Goal: Check status: Check status

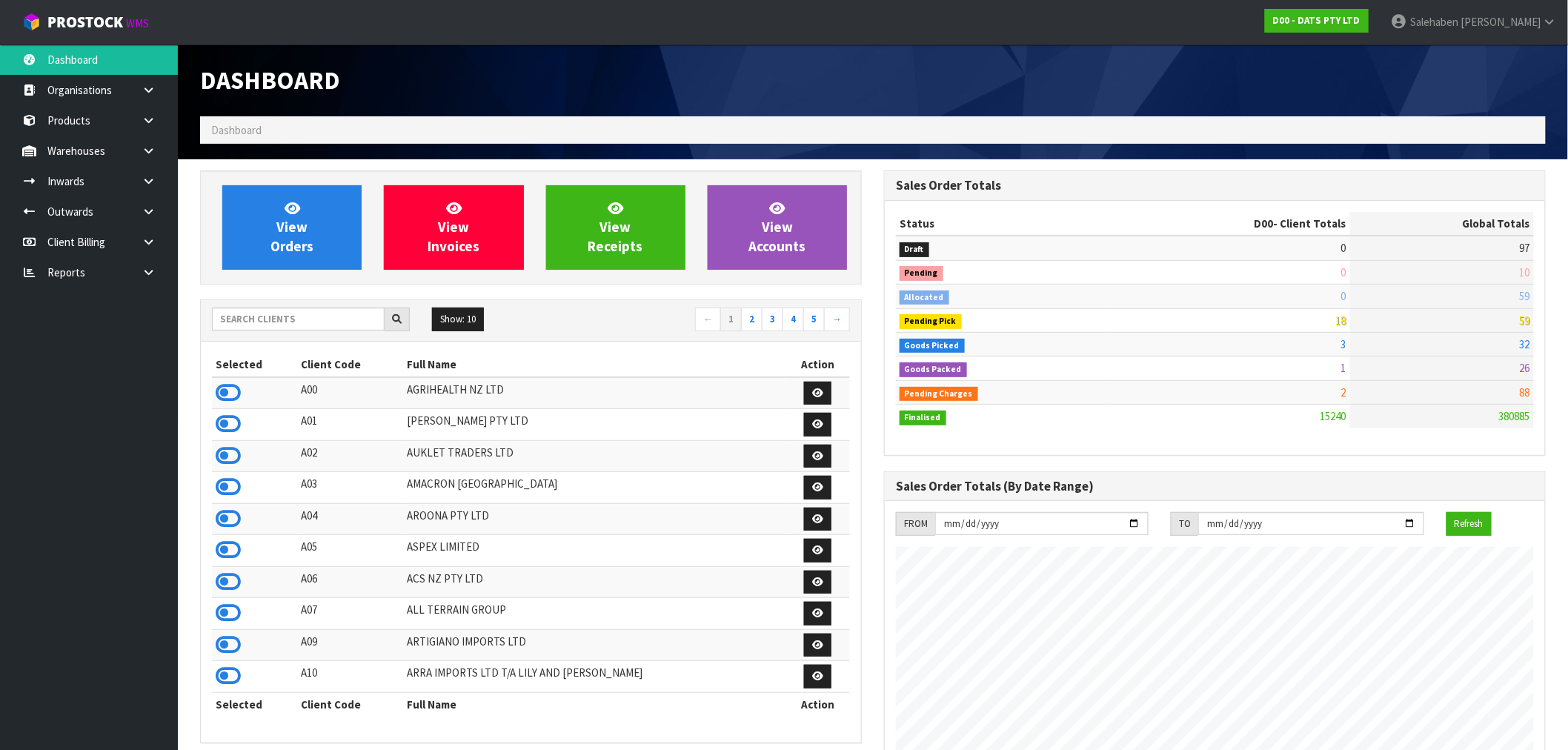
scroll to position [1123, 684]
click at [302, 331] on div at bounding box center [310, 319] width 198 height 23
click at [306, 322] on input "text" at bounding box center [297, 319] width 172 height 23
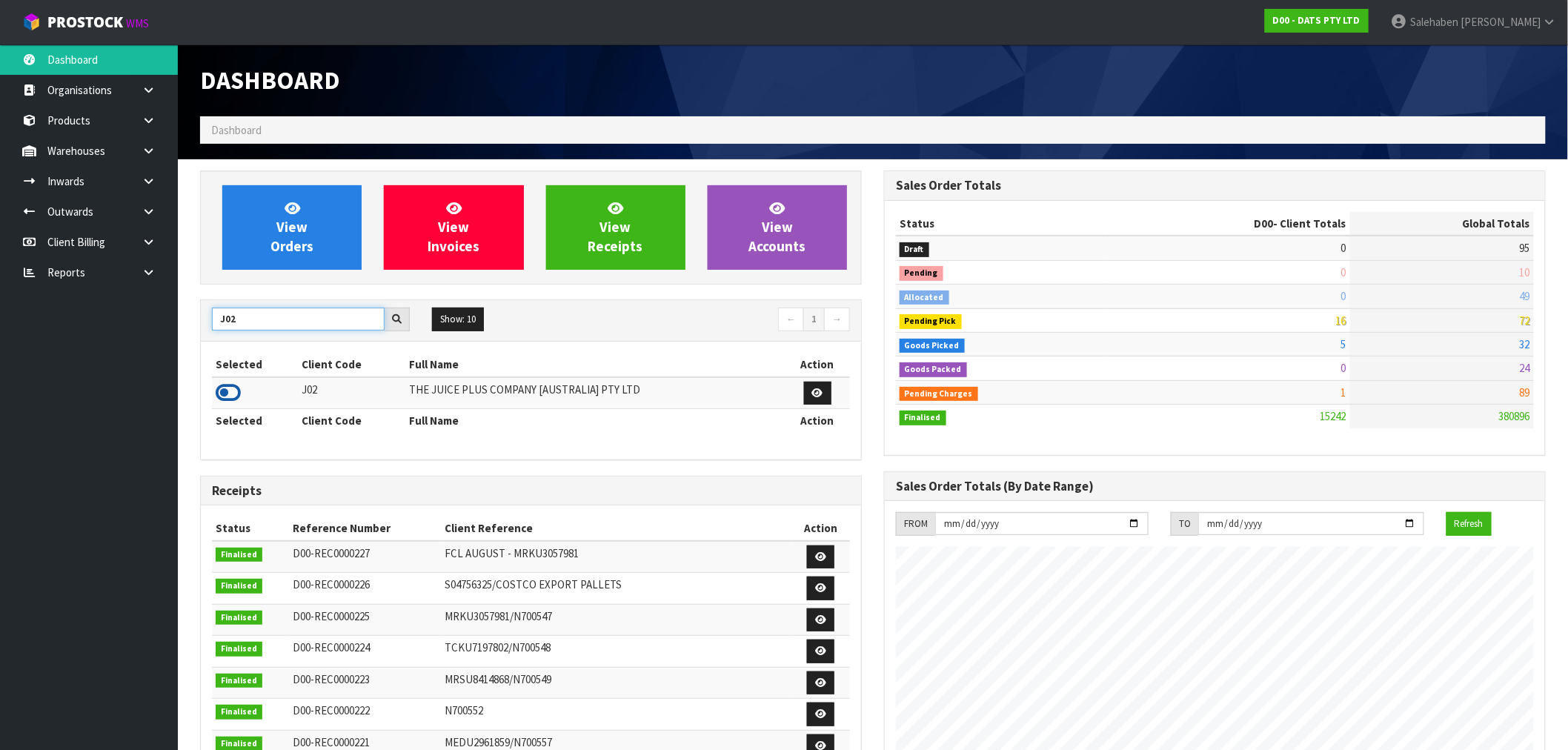
type input "J02"
click at [237, 389] on icon at bounding box center [227, 393] width 25 height 23
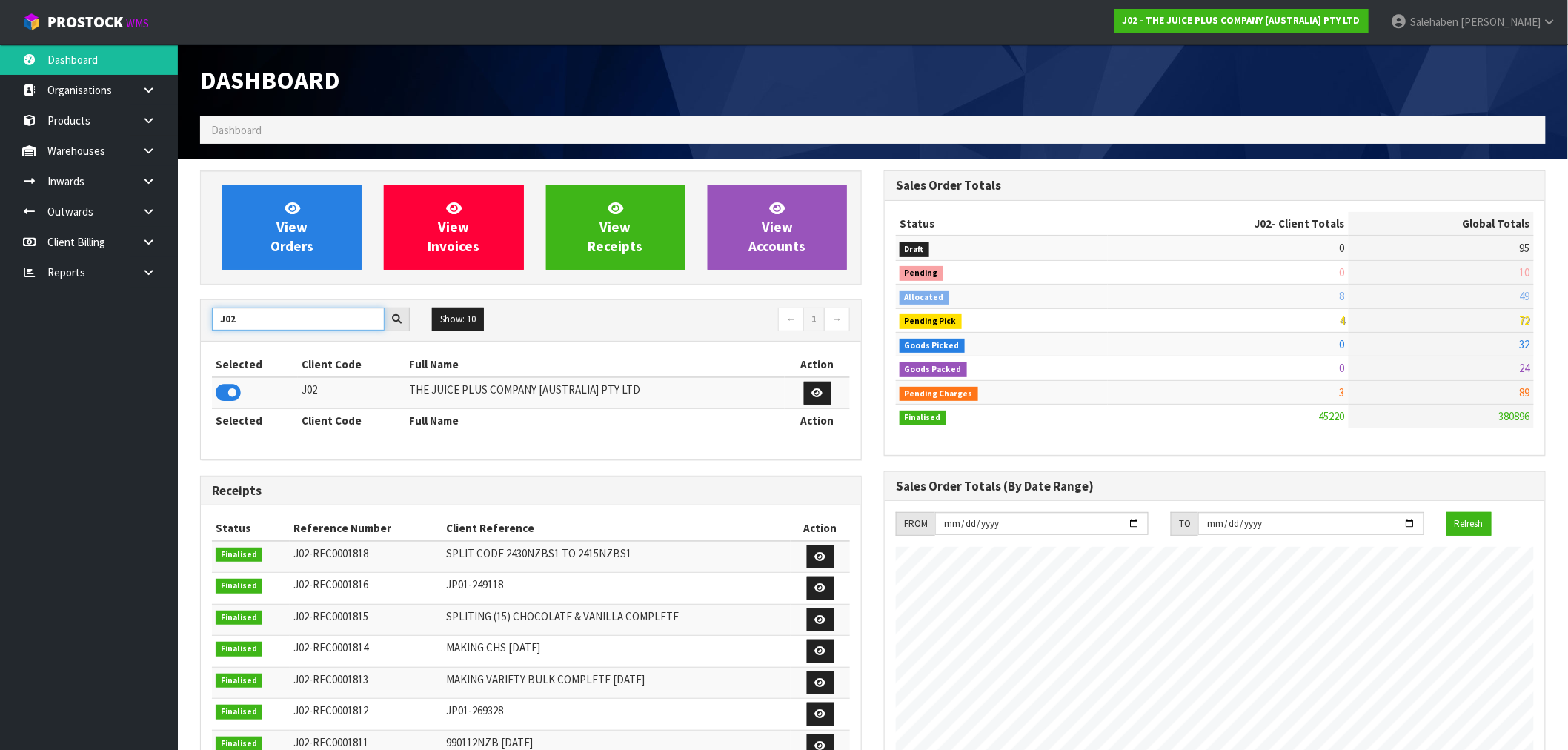
drag, startPoint x: 248, startPoint y: 325, endPoint x: 188, endPoint y: 343, distance: 62.6
click at [188, 343] on section "View Orders View Invoices View Receipts View Accounts J02 Show: 10 5 10 25 50 ←…" at bounding box center [873, 732] width 1390 height 1145
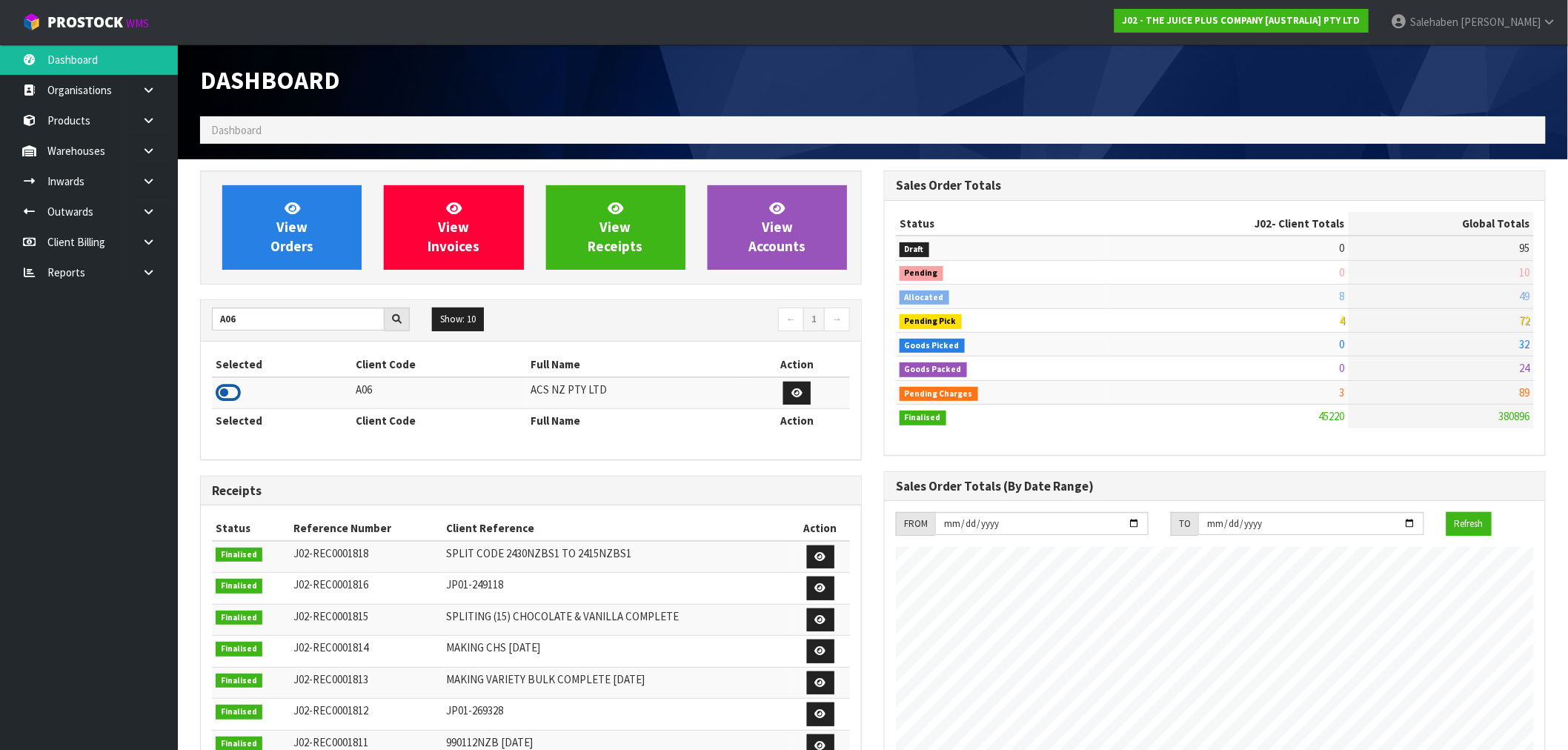
click at [223, 389] on icon at bounding box center [227, 393] width 25 height 23
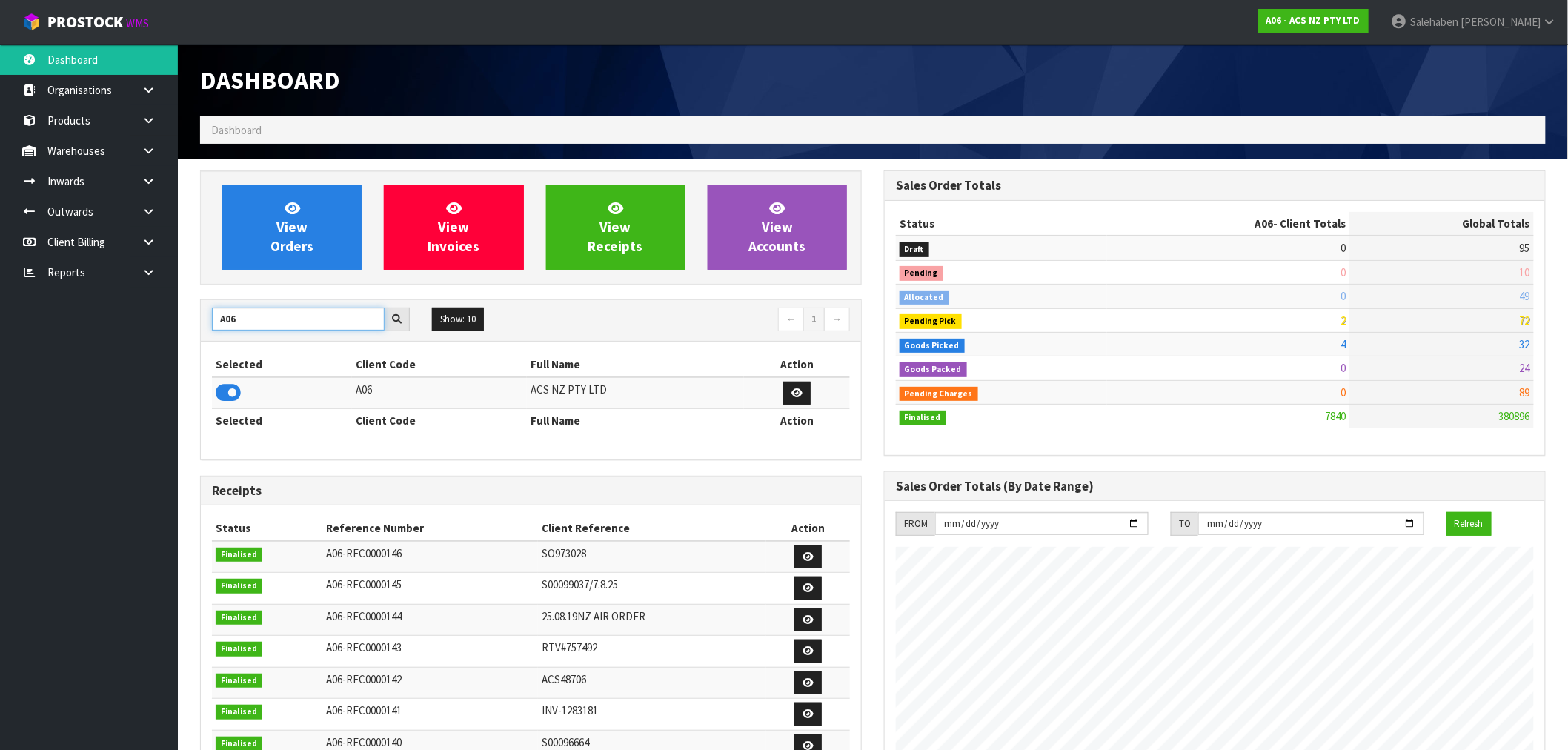
drag, startPoint x: 240, startPoint y: 319, endPoint x: 114, endPoint y: 331, distance: 126.6
click at [114, 331] on body "Toggle navigation ProStock WMS A06 - ACS NZ PTY LTD Salehaben Patel Logout Dash…" at bounding box center [784, 375] width 1568 height 750
type input "D00"
click at [224, 393] on icon at bounding box center [227, 393] width 25 height 23
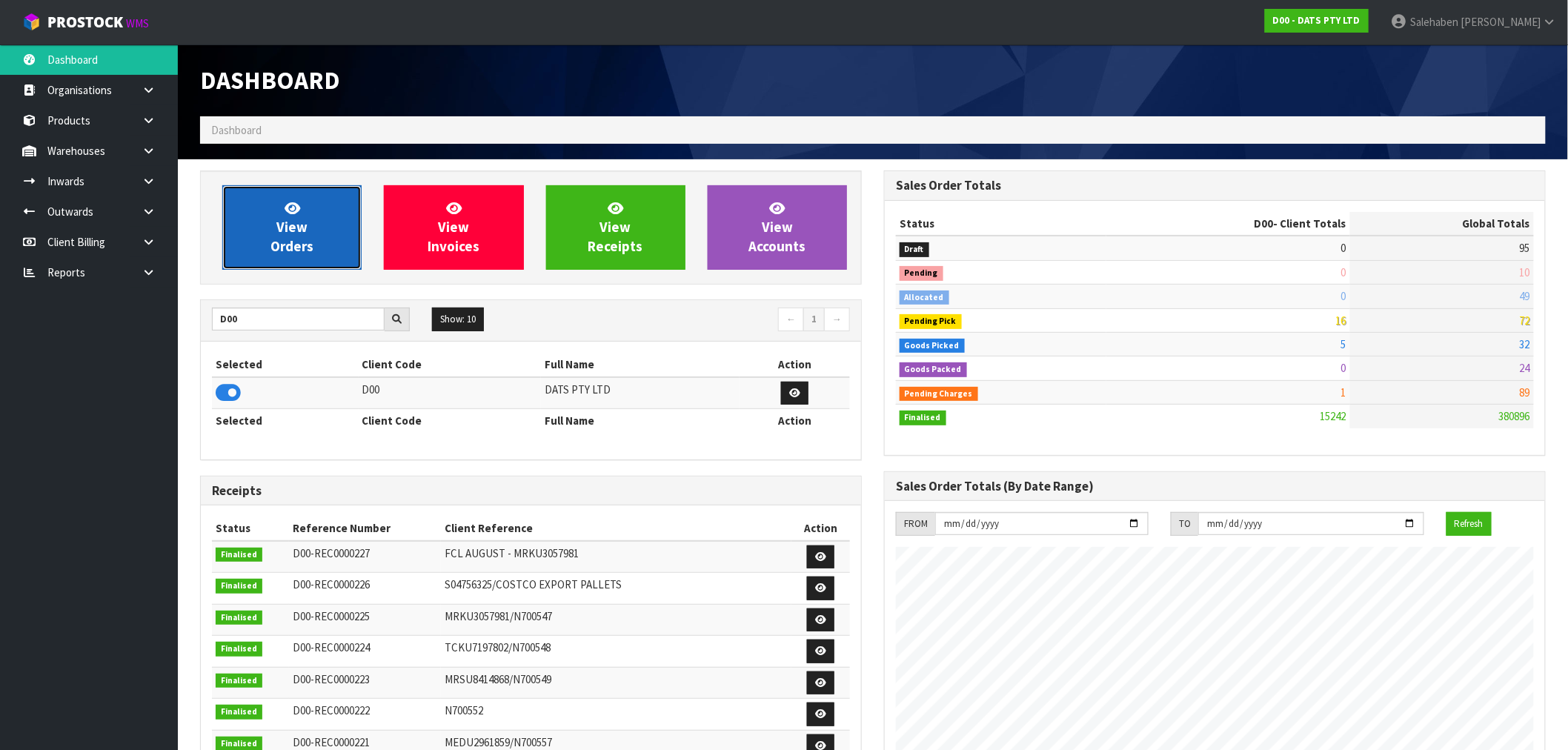
drag, startPoint x: 346, startPoint y: 268, endPoint x: 341, endPoint y: 259, distance: 10.3
click at [345, 268] on link "View Orders" at bounding box center [291, 227] width 139 height 84
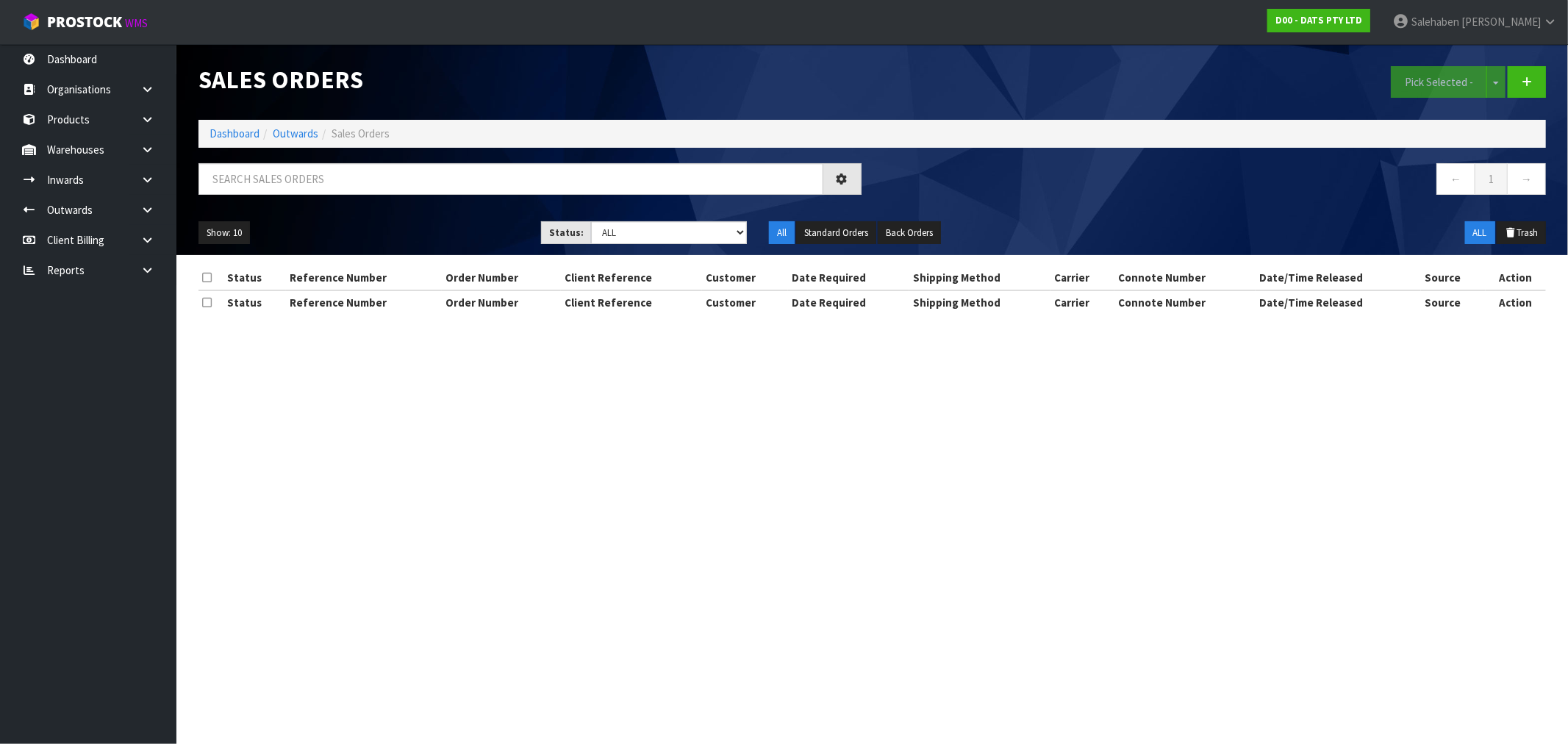
click at [335, 248] on div "Show: 10 5 10 25 50 Status: Draft Pending Allocated Pending Pick Goods Picked G…" at bounding box center [872, 232] width 1369 height 46
click at [701, 235] on select "Draft Pending Allocated Pending Pick Goods Picked Goods Packed Pending Charges …" at bounding box center [669, 232] width 156 height 23
select select "string:3"
click at [591, 221] on select "Draft Pending Allocated Pending Pick Goods Picked Goods Packed Pending Charges …" at bounding box center [669, 232] width 156 height 23
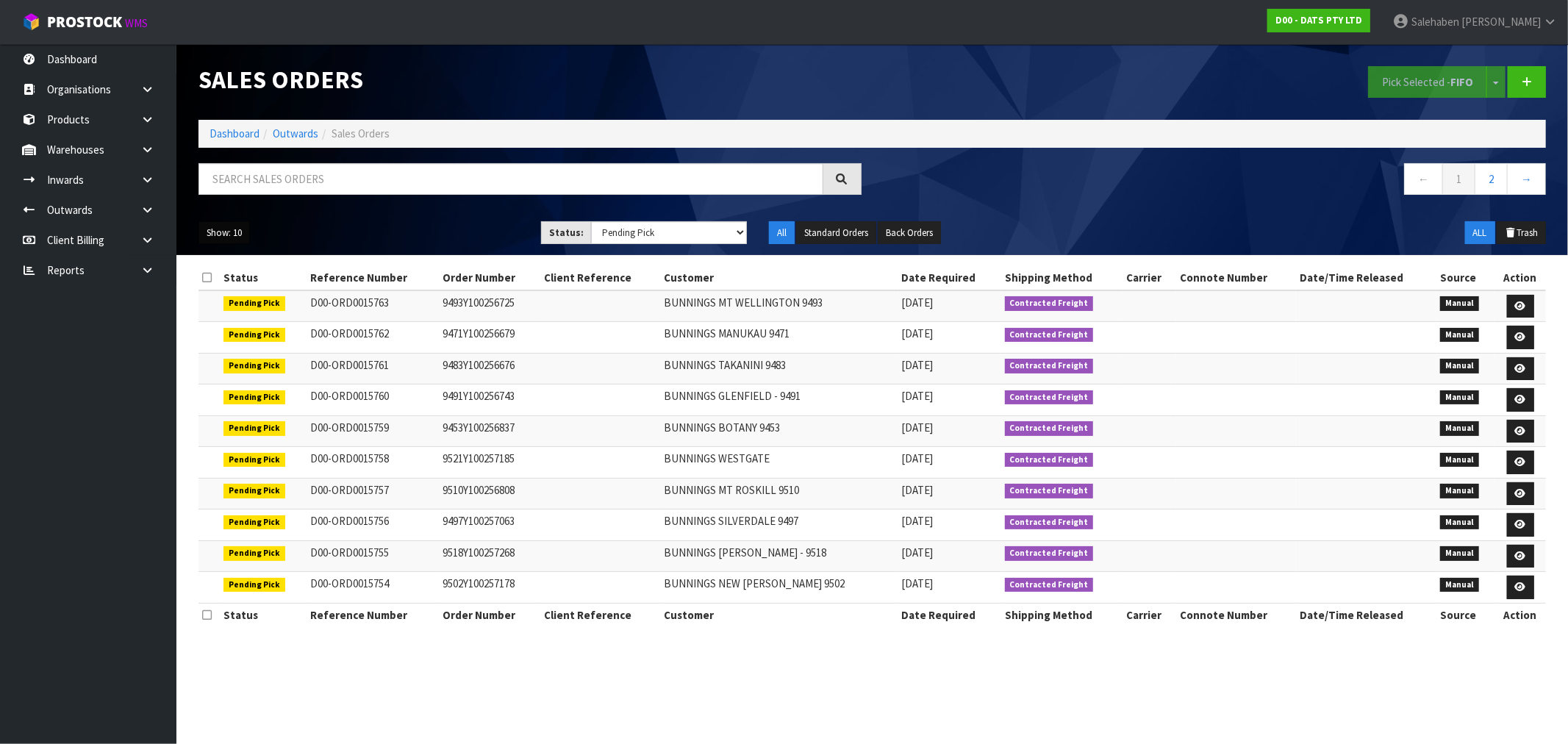
click at [231, 237] on button "Show: 10" at bounding box center [224, 232] width 52 height 23
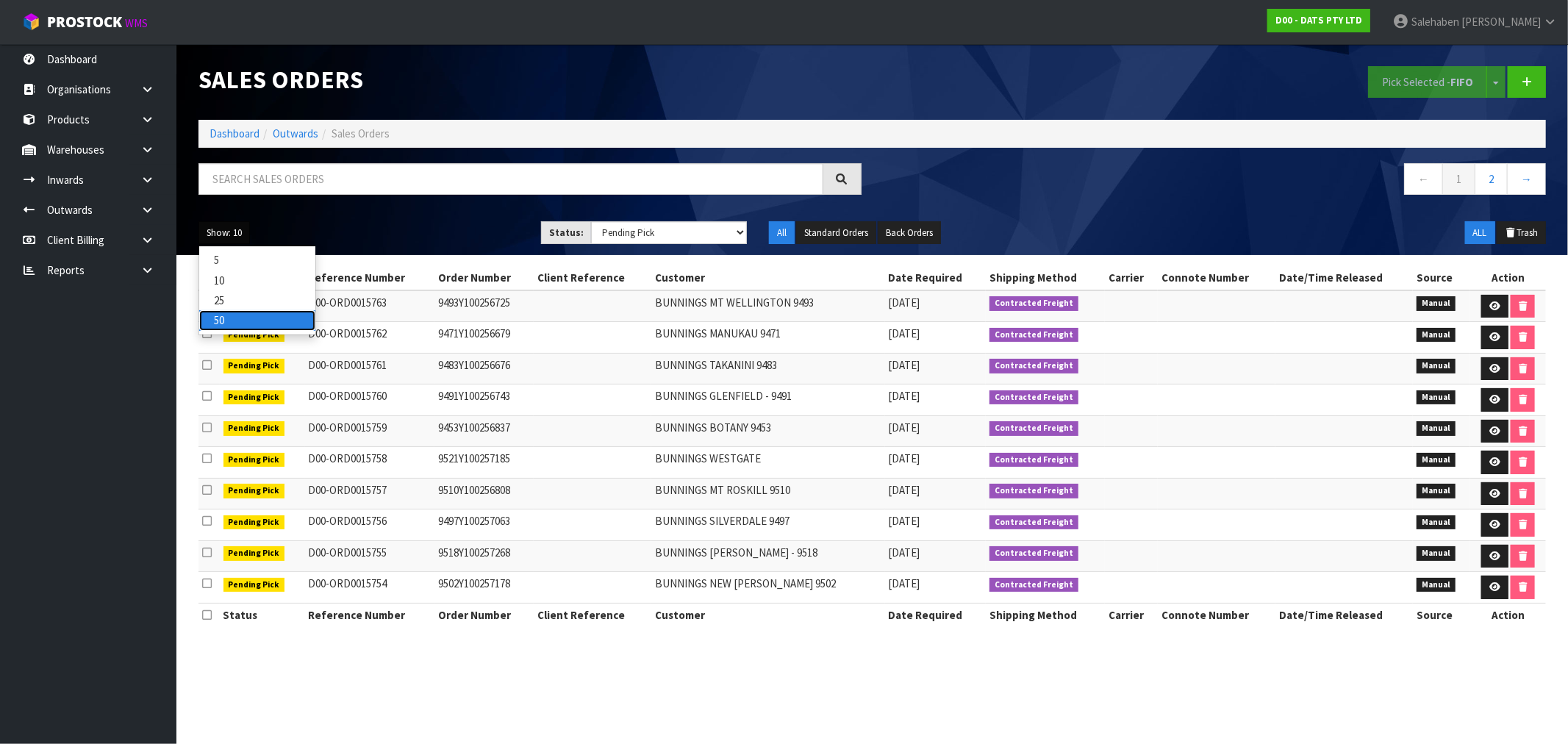
click at [219, 322] on link "50" at bounding box center [257, 320] width 116 height 20
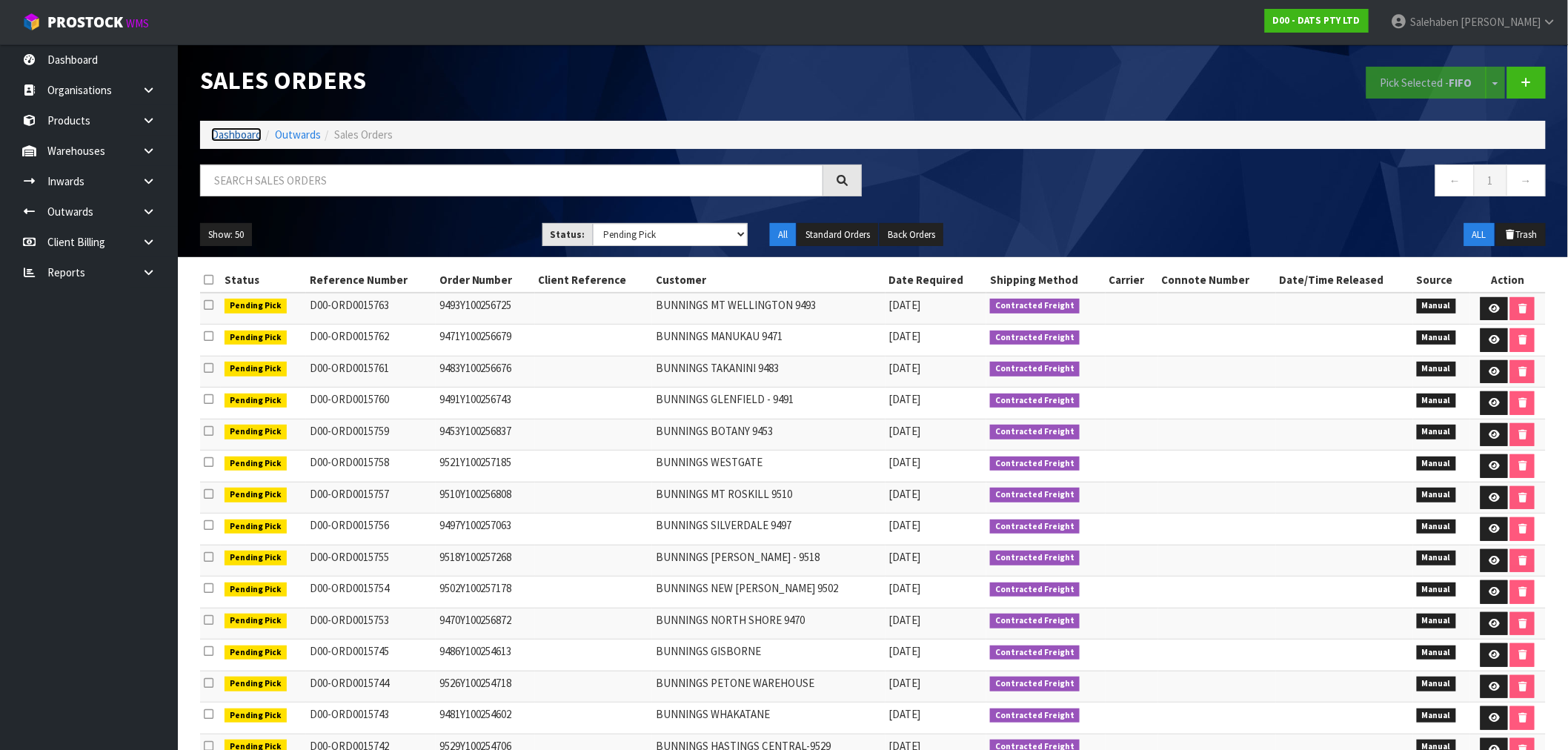
click at [240, 134] on link "Dashboard" at bounding box center [236, 134] width 50 height 14
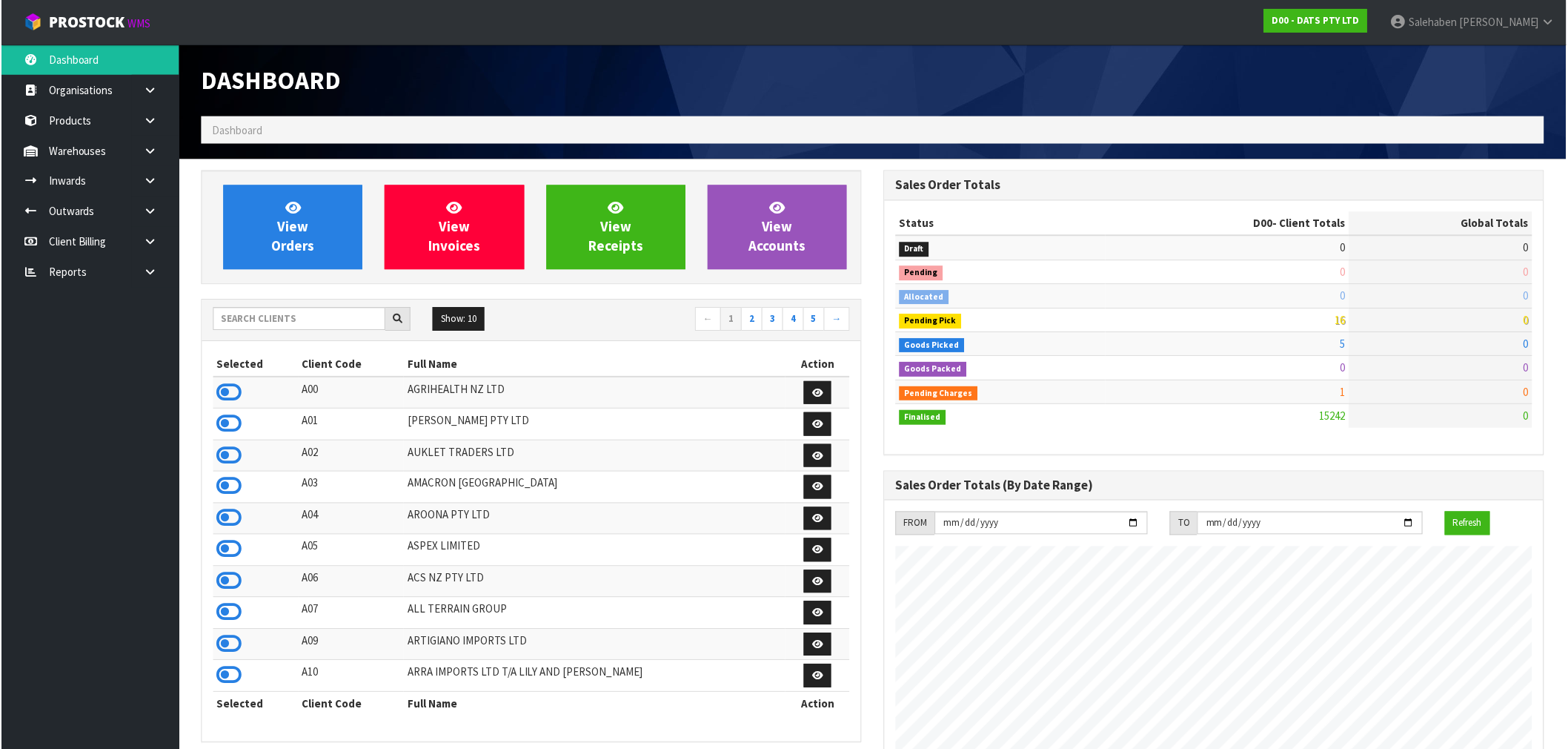
scroll to position [1124, 684]
